Goal: Navigation & Orientation: Find specific page/section

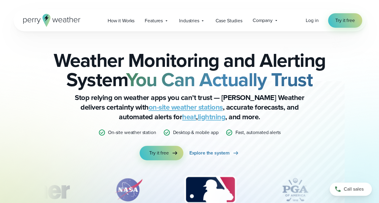
drag, startPoint x: 305, startPoint y: 21, endPoint x: 309, endPoint y: 21, distance: 3.3
click at [306, 21] on div "Open Menu Log in Try it free How it Works" at bounding box center [190, 21] width 352 height 22
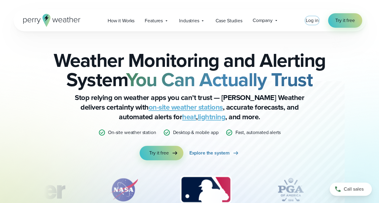
click at [309, 21] on span "Log in" at bounding box center [312, 20] width 13 height 7
